Goal: Transaction & Acquisition: Purchase product/service

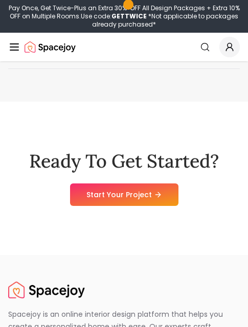
scroll to position [5742, 0]
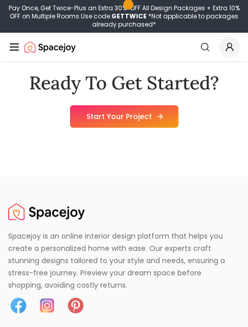
click at [125, 126] on link "Start Your Project" at bounding box center [124, 116] width 108 height 22
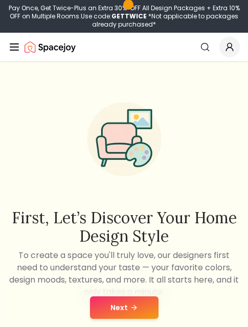
click at [118, 306] on button "Next" at bounding box center [124, 307] width 68 height 22
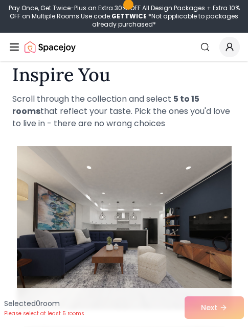
scroll to position [102, 0]
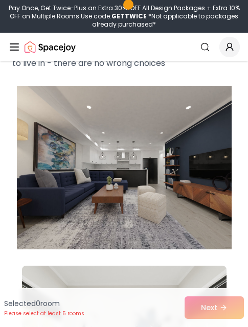
click at [151, 196] on img at bounding box center [124, 168] width 215 height 172
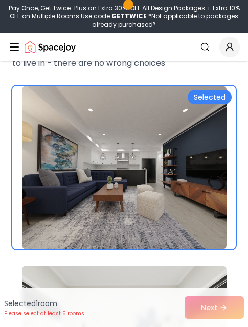
click at [217, 312] on div "Selected 1 room Please select at least 5 rooms Next" at bounding box center [124, 307] width 248 height 39
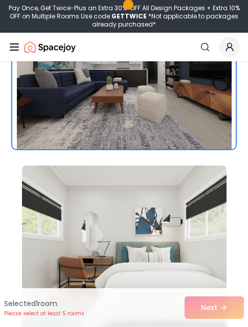
scroll to position [204, 0]
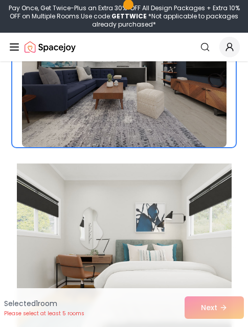
click at [161, 204] on img at bounding box center [124, 245] width 215 height 172
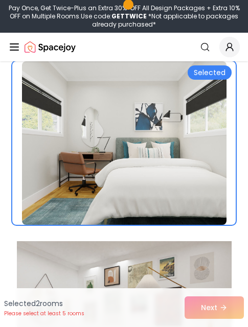
click at [151, 262] on img at bounding box center [124, 323] width 215 height 172
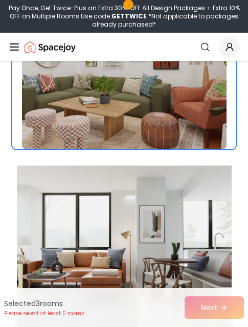
click at [163, 191] on img at bounding box center [124, 247] width 215 height 172
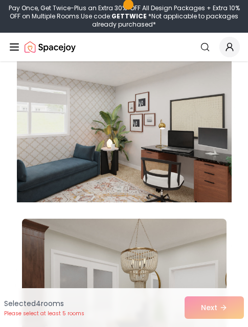
click at [162, 179] on img at bounding box center [124, 121] width 215 height 172
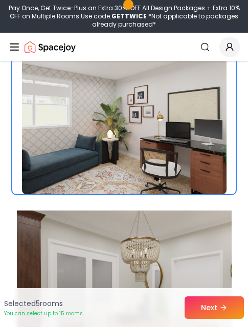
scroll to position [1022, 0]
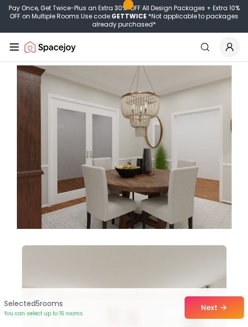
click at [162, 177] on img at bounding box center [124, 147] width 215 height 172
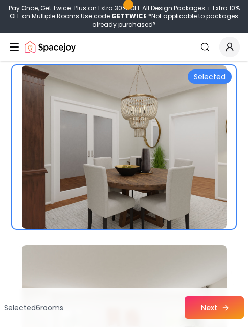
click at [202, 303] on button "Next" at bounding box center [213, 307] width 59 height 22
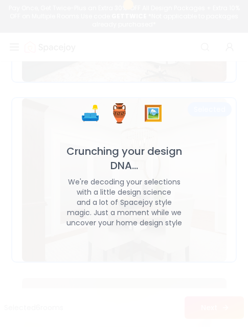
scroll to position [1055, 0]
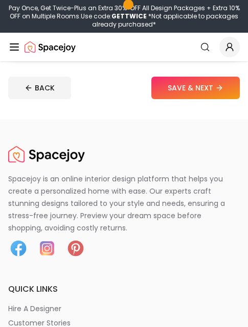
scroll to position [358, 0]
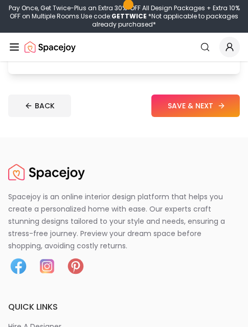
click at [183, 110] on button "SAVE & NEXT" at bounding box center [195, 106] width 88 height 22
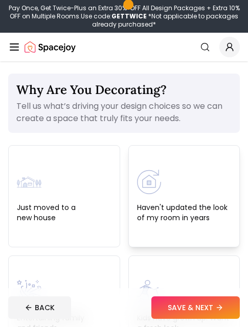
click at [170, 223] on div "Haven't updated the look of my room in years" at bounding box center [184, 196] width 112 height 102
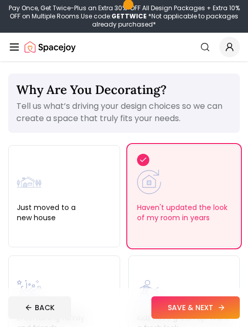
click at [183, 310] on button "SAVE & NEXT" at bounding box center [195, 307] width 88 height 22
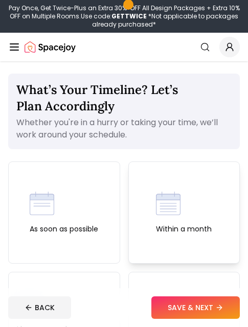
click at [169, 208] on img at bounding box center [168, 203] width 25 height 25
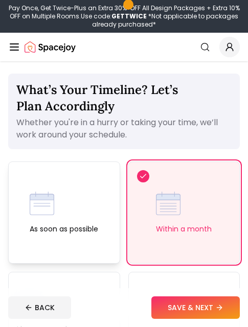
click at [85, 204] on div "As soon as possible" at bounding box center [64, 212] width 68 height 43
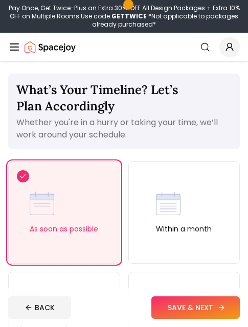
click at [174, 306] on button "SAVE & NEXT" at bounding box center [195, 307] width 88 height 22
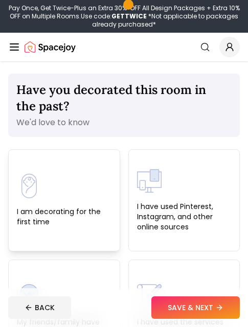
click at [92, 203] on div "I am decorating for the first time" at bounding box center [64, 200] width 95 height 53
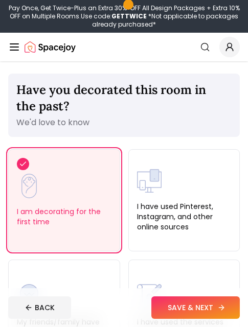
click at [207, 314] on button "SAVE & NEXT" at bounding box center [195, 307] width 88 height 22
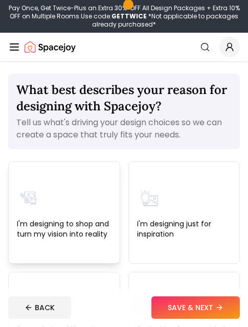
click at [93, 187] on div "I'm designing to shop and turn my vision into reality" at bounding box center [64, 212] width 95 height 53
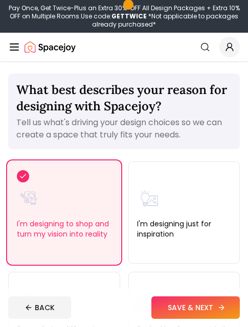
click at [171, 303] on button "SAVE & NEXT" at bounding box center [195, 307] width 88 height 22
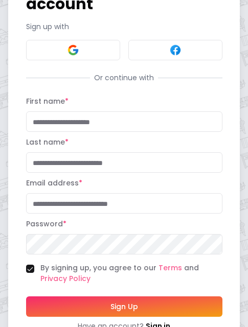
scroll to position [99, 0]
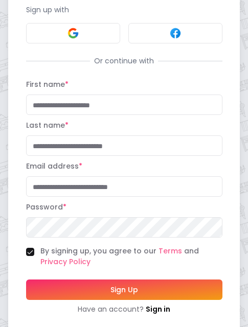
click at [75, 95] on input "First name *" at bounding box center [124, 105] width 196 height 20
paste input "*******"
type input "*******"
click at [60, 135] on input "Last name *" at bounding box center [124, 145] width 196 height 20
paste input "**********"
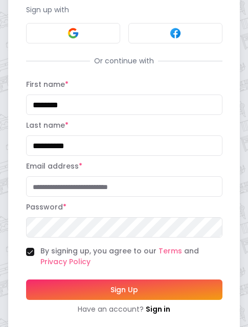
type input "**********"
click at [95, 176] on input "Email address *" at bounding box center [124, 186] width 196 height 20
paste input "**********"
type input "**********"
click at [104, 279] on button "Sign Up" at bounding box center [124, 289] width 196 height 20
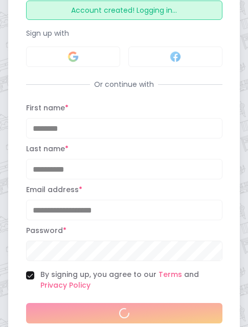
scroll to position [122, 0]
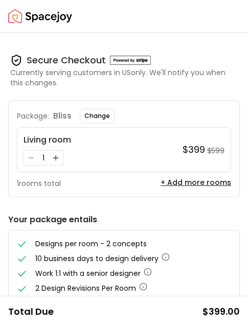
click at [171, 78] on p "Currently serving customers in US only. We'll notify you when this changes." at bounding box center [124, 77] width 229 height 20
